Goal: Transaction & Acquisition: Purchase product/service

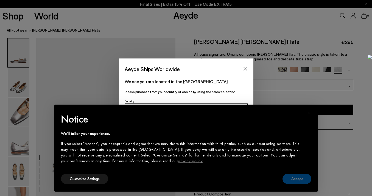
click at [303, 175] on button "Accept" at bounding box center [296, 179] width 29 height 10
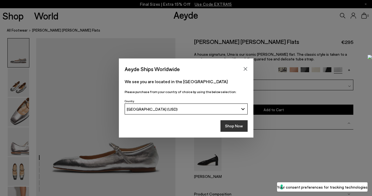
click at [232, 128] on button "Shop Now" at bounding box center [233, 126] width 27 height 12
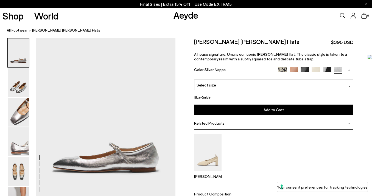
click at [262, 83] on div "Select size" at bounding box center [273, 85] width 159 height 11
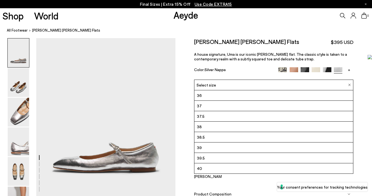
click at [258, 108] on li "37" at bounding box center [273, 106] width 159 height 10
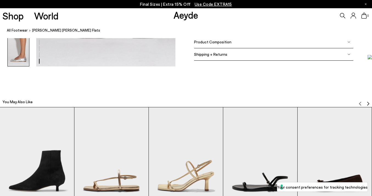
scroll to position [1266, 0]
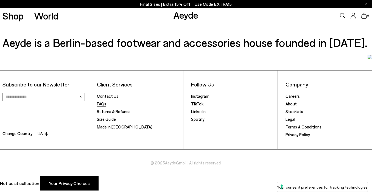
click at [102, 105] on link "FAQs" at bounding box center [101, 103] width 9 height 5
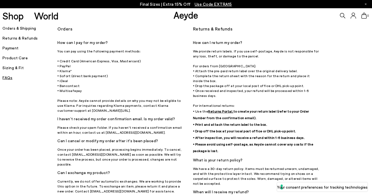
click at [19, 30] on h5 "Orders & Shipping" at bounding box center [29, 28] width 55 height 8
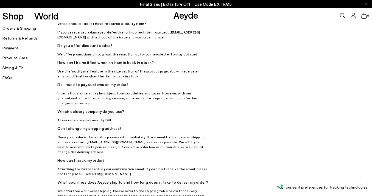
scroll to position [166, 0]
